Goal: Navigation & Orientation: Find specific page/section

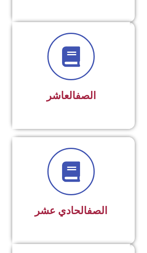
scroll to position [1100, 0]
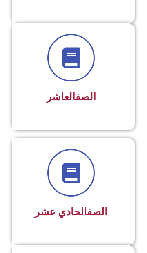
click at [53, 72] on span at bounding box center [70, 57] width 47 height 47
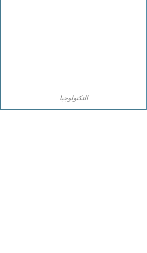
scroll to position [2479, 0]
